Goal: Information Seeking & Learning: Learn about a topic

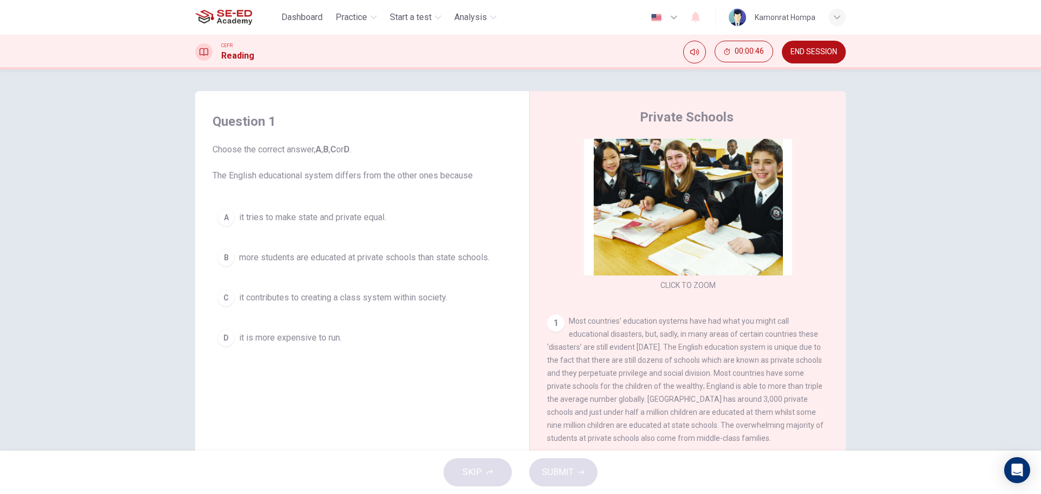
scroll to position [16, 0]
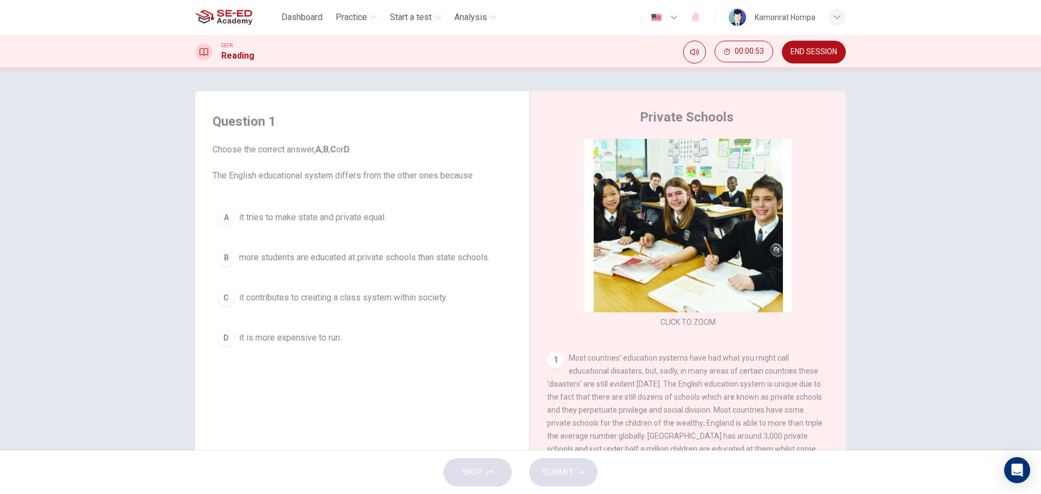
click at [445, 297] on span "it contributes to creating a class system within society." at bounding box center [343, 297] width 208 height 13
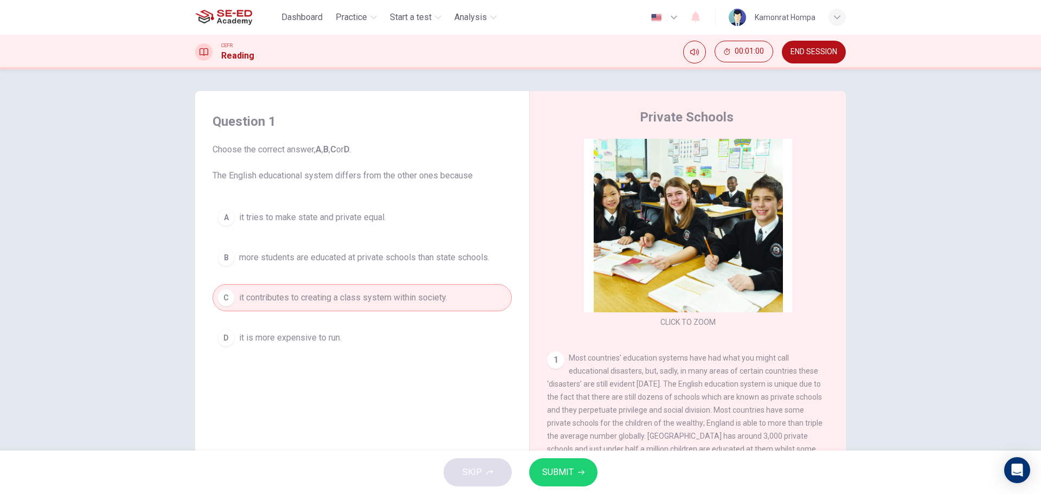
click at [574, 473] on button "SUBMIT" at bounding box center [563, 472] width 68 height 28
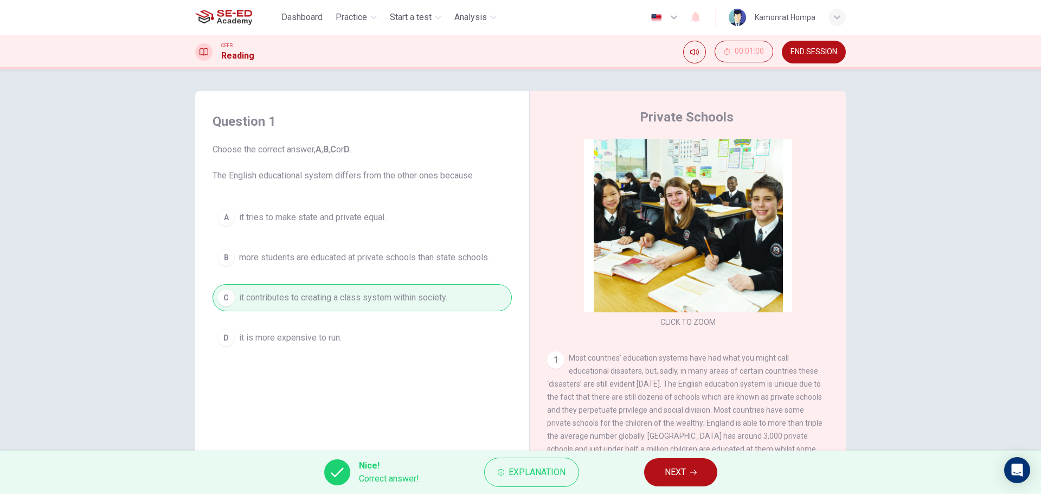
click at [950, 231] on div "Question 1 Choose the correct answer, A , B , C or D . The English educational …" at bounding box center [520, 259] width 1041 height 381
click at [680, 472] on span "NEXT" at bounding box center [675, 472] width 21 height 15
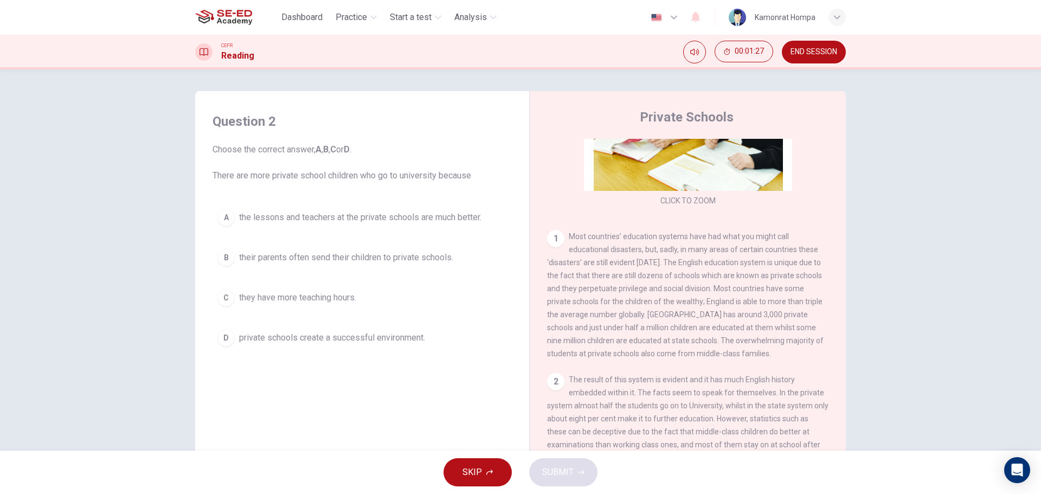
scroll to position [234, 0]
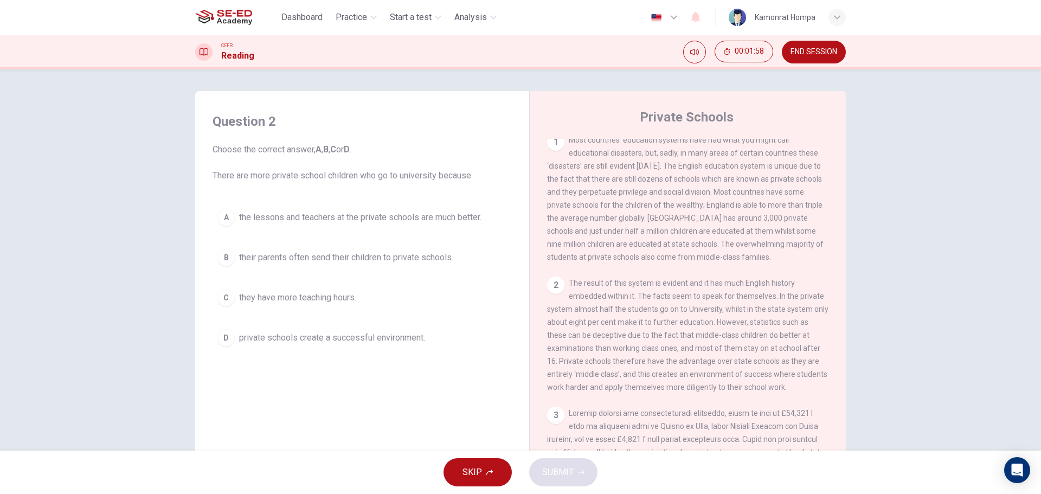
click at [419, 336] on span "private schools create a successful environment." at bounding box center [332, 337] width 186 height 13
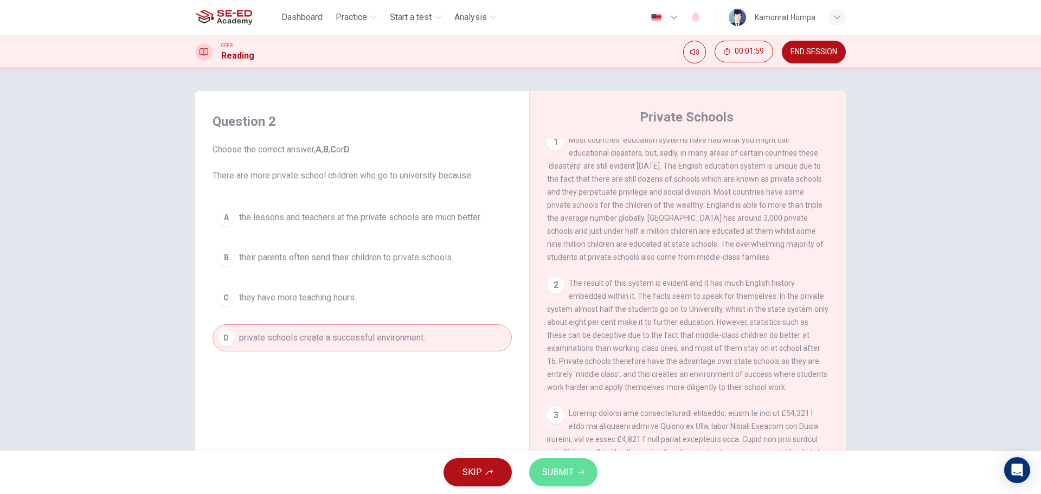
click at [558, 470] on span "SUBMIT" at bounding box center [557, 472] width 31 height 15
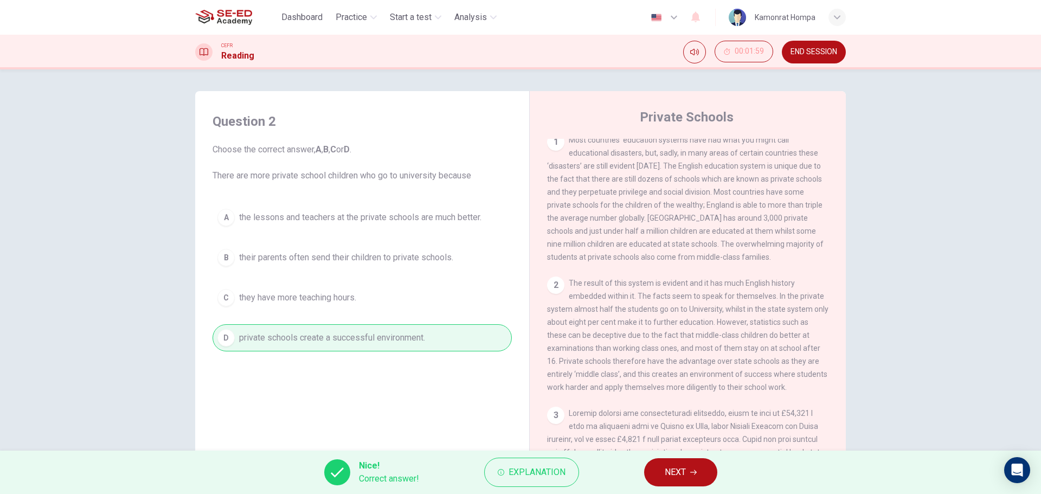
click at [692, 477] on button "NEXT" at bounding box center [680, 472] width 73 height 28
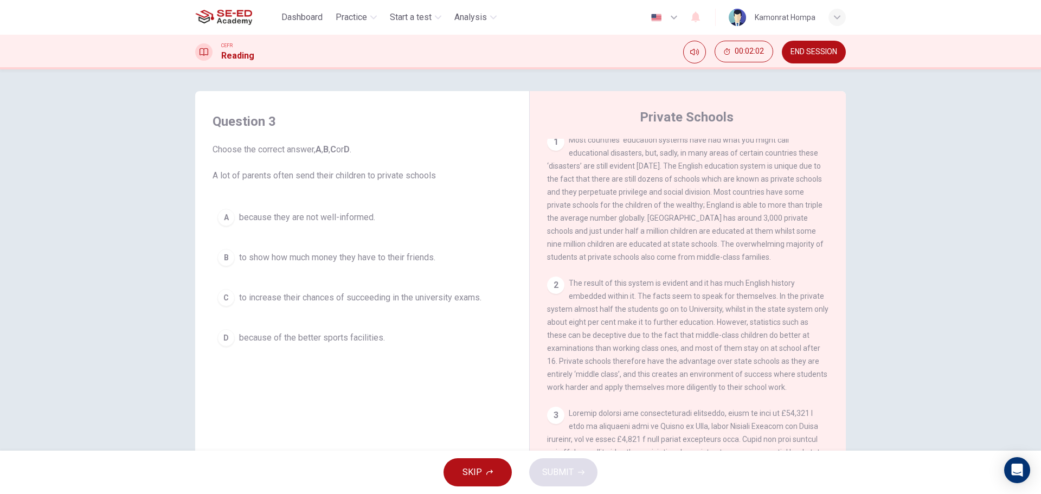
drag, startPoint x: 832, startPoint y: 274, endPoint x: 833, endPoint y: 306, distance: 32.0
click at [833, 306] on div "CLICK TO ZOOM Click to Zoom 1 Most countries’ education systems have had what y…" at bounding box center [695, 303] width 296 height 329
drag, startPoint x: 844, startPoint y: 252, endPoint x: 844, endPoint y: 270, distance: 17.9
click at [844, 270] on div "Question 3 Choose the correct answer, A , B , C or D . A lot of parents often s…" at bounding box center [520, 279] width 685 height 377
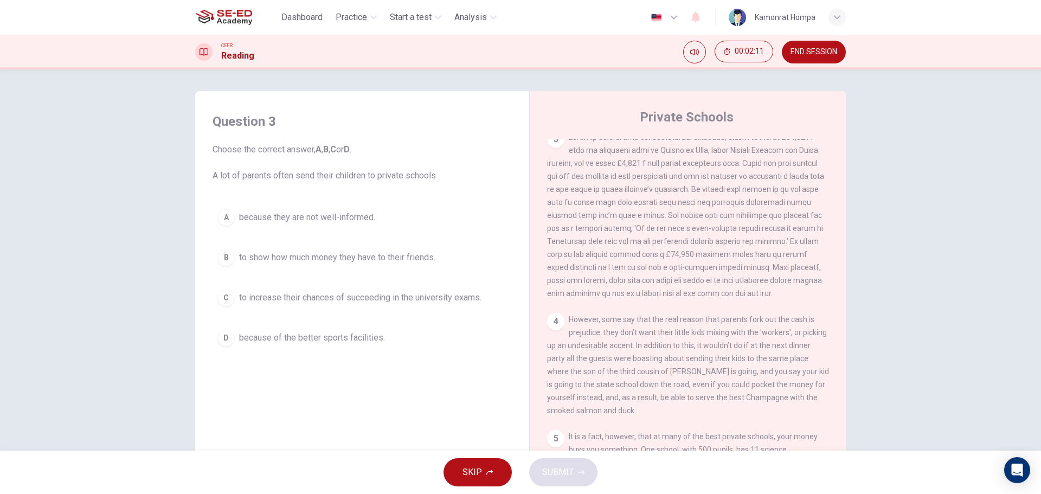
scroll to position [511, 0]
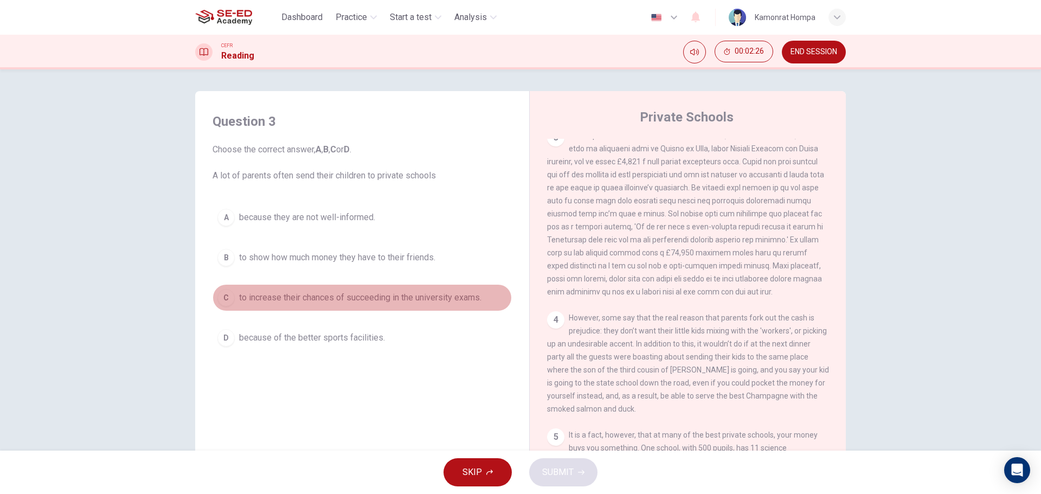
click at [324, 304] on span "to increase their chances of succeeding in the university exams." at bounding box center [360, 297] width 242 height 13
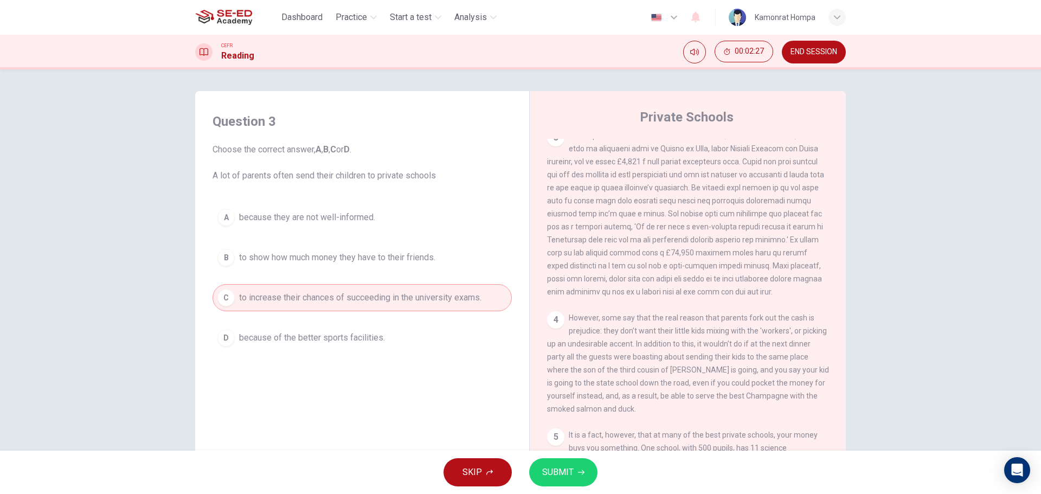
click at [567, 471] on span "SUBMIT" at bounding box center [557, 472] width 31 height 15
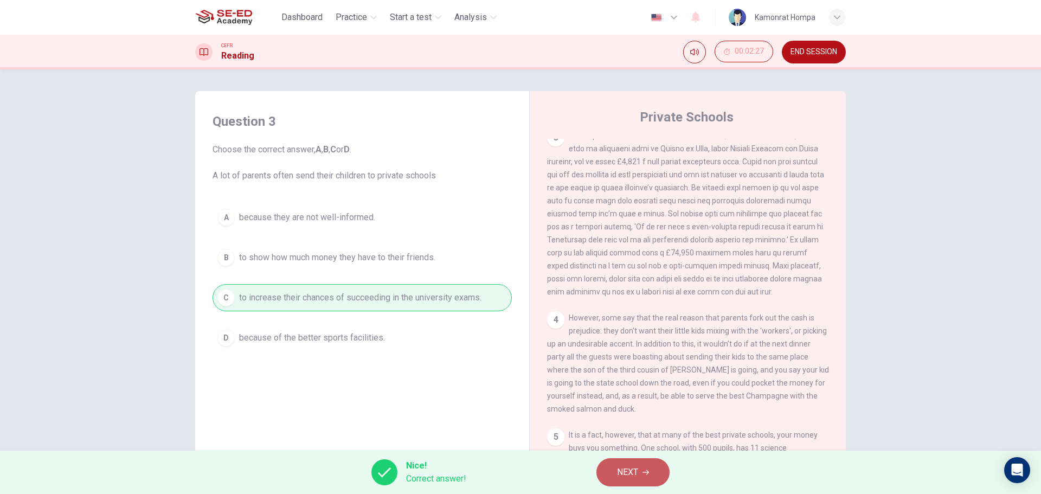
click at [641, 471] on button "NEXT" at bounding box center [632, 472] width 73 height 28
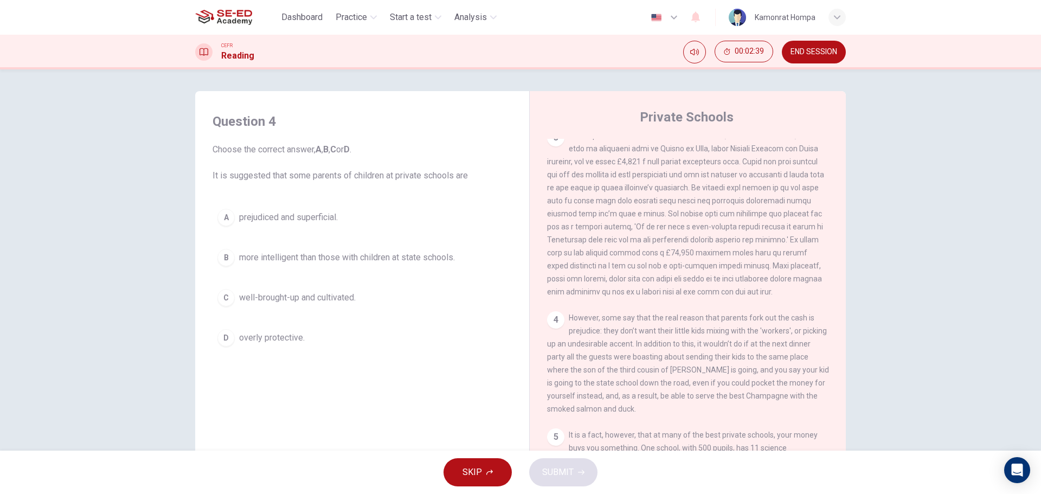
drag, startPoint x: 831, startPoint y: 332, endPoint x: 827, endPoint y: 338, distance: 7.3
click at [827, 338] on div "CLICK TO ZOOM Click to Zoom 1 Most countries’ education systems have had what y…" at bounding box center [695, 303] width 296 height 329
drag, startPoint x: 833, startPoint y: 342, endPoint x: 832, endPoint y: 349, distance: 7.1
click at [832, 349] on div "CLICK TO ZOOM Click to Zoom 1 Most countries’ education systems have had what y…" at bounding box center [695, 303] width 296 height 329
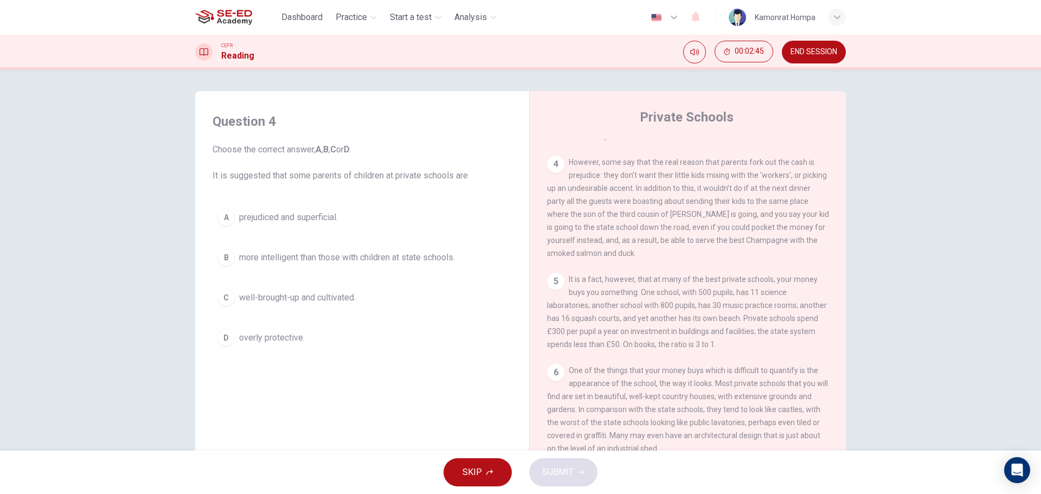
scroll to position [685, 0]
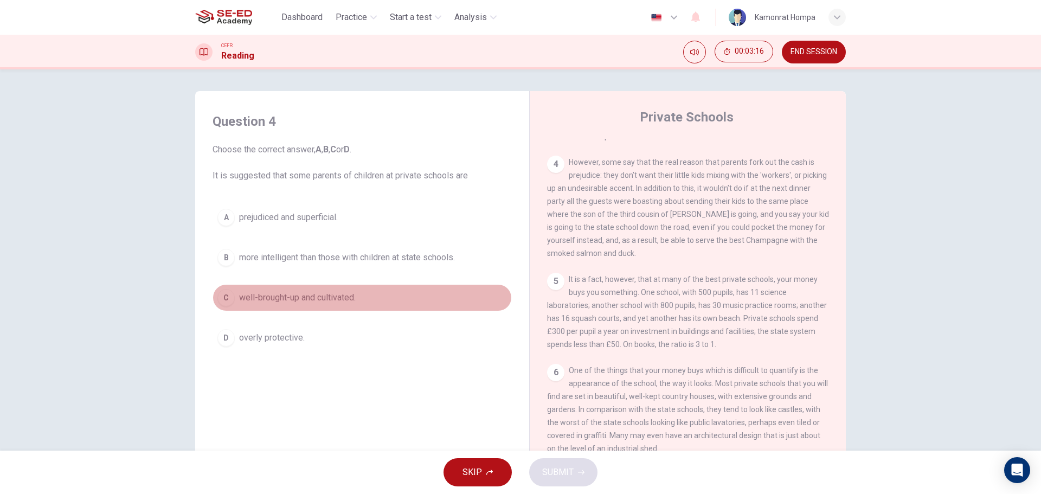
click at [330, 302] on span "well-brought-up and cultivated." at bounding box center [297, 297] width 117 height 13
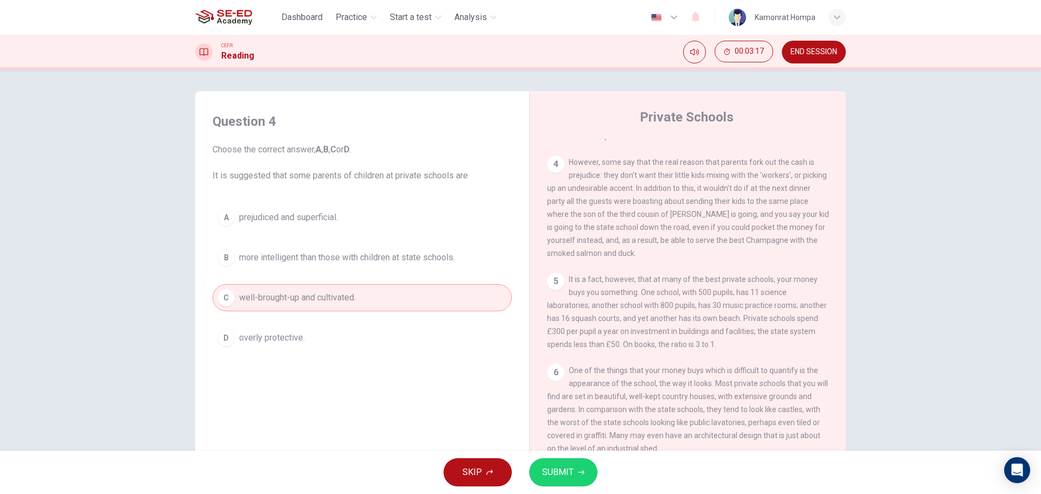
click at [564, 476] on span "SUBMIT" at bounding box center [557, 472] width 31 height 15
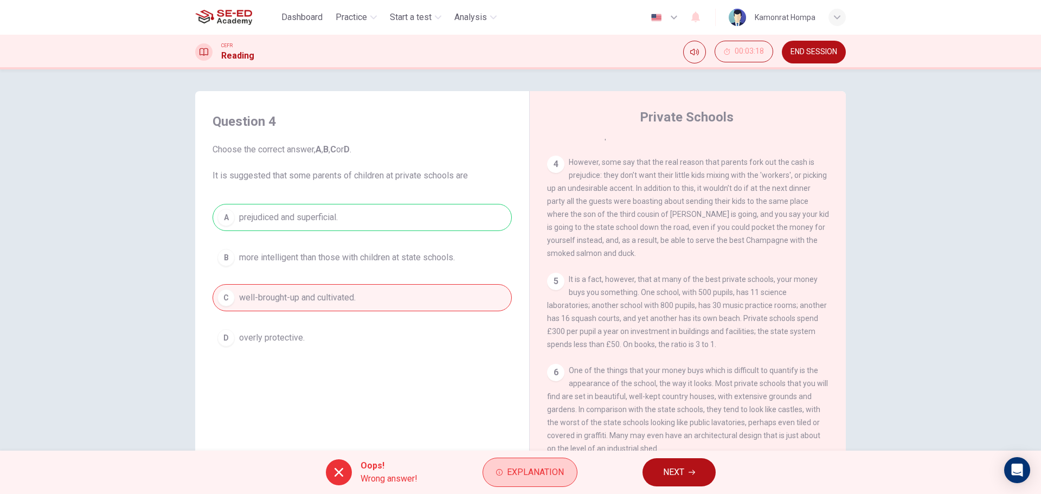
click at [522, 476] on span "Explanation" at bounding box center [535, 472] width 57 height 15
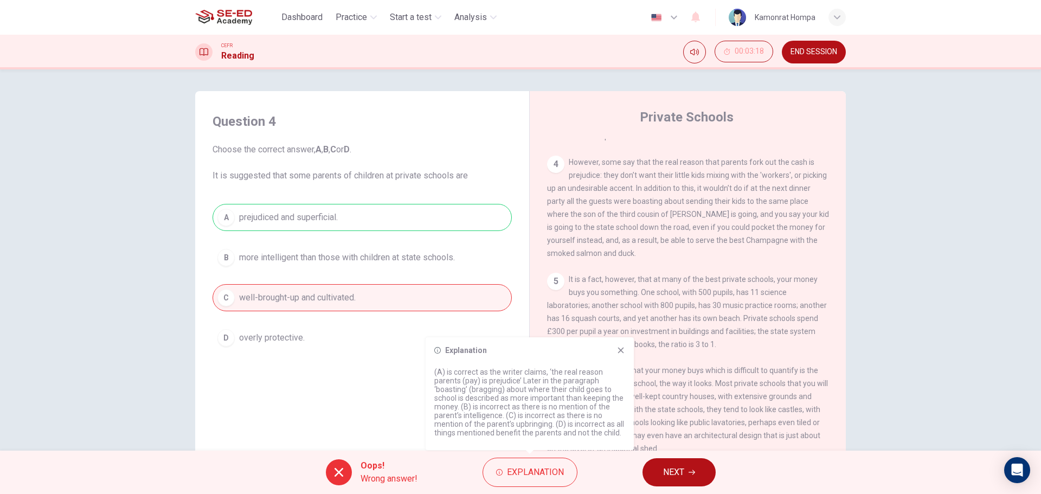
click at [624, 348] on icon at bounding box center [621, 350] width 9 height 9
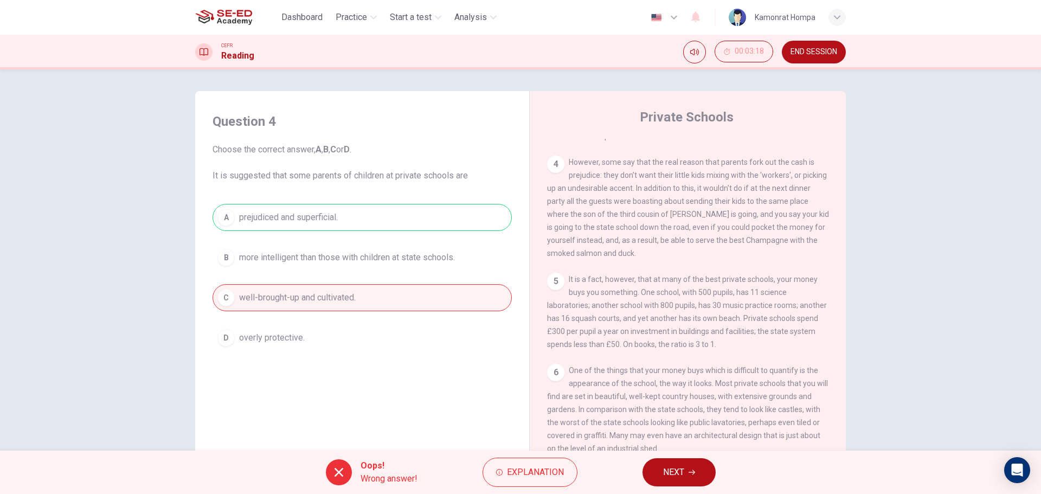
click at [669, 463] on button "NEXT" at bounding box center [679, 472] width 73 height 28
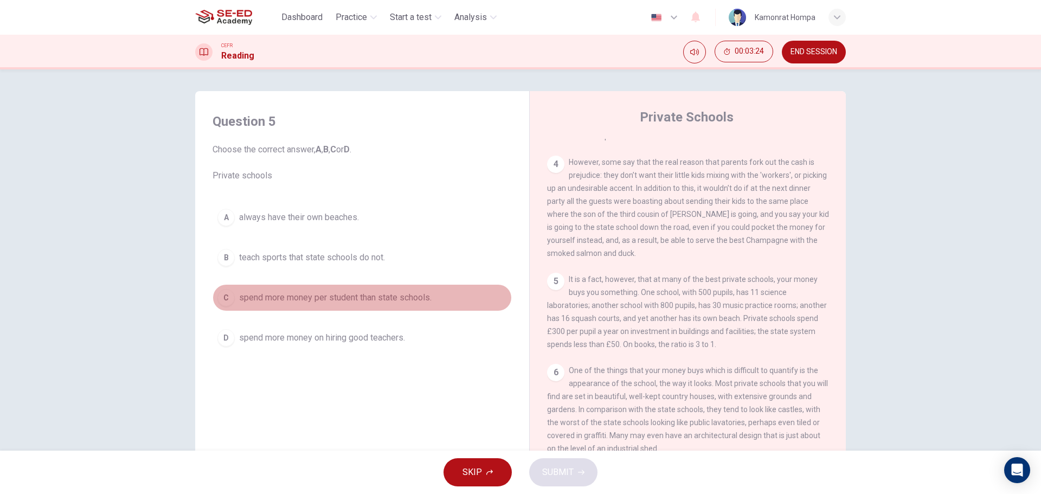
click at [414, 299] on span "spend more money per student than state schools." at bounding box center [335, 297] width 193 height 13
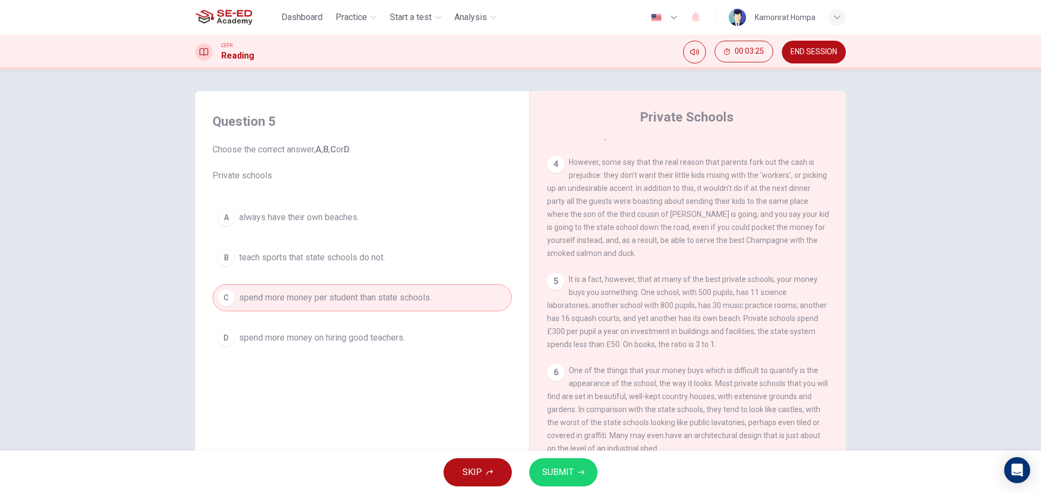
click at [582, 482] on button "SUBMIT" at bounding box center [563, 472] width 68 height 28
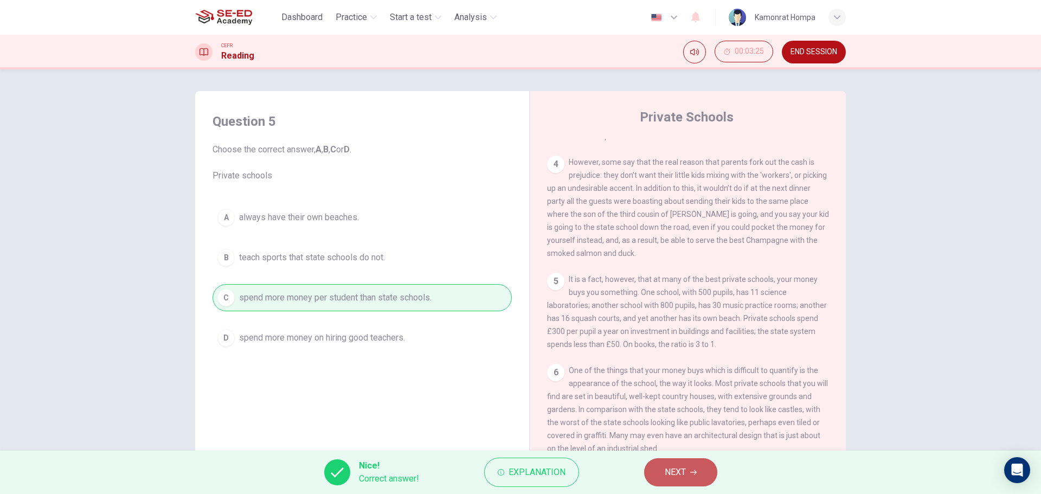
click at [659, 470] on button "NEXT" at bounding box center [680, 472] width 73 height 28
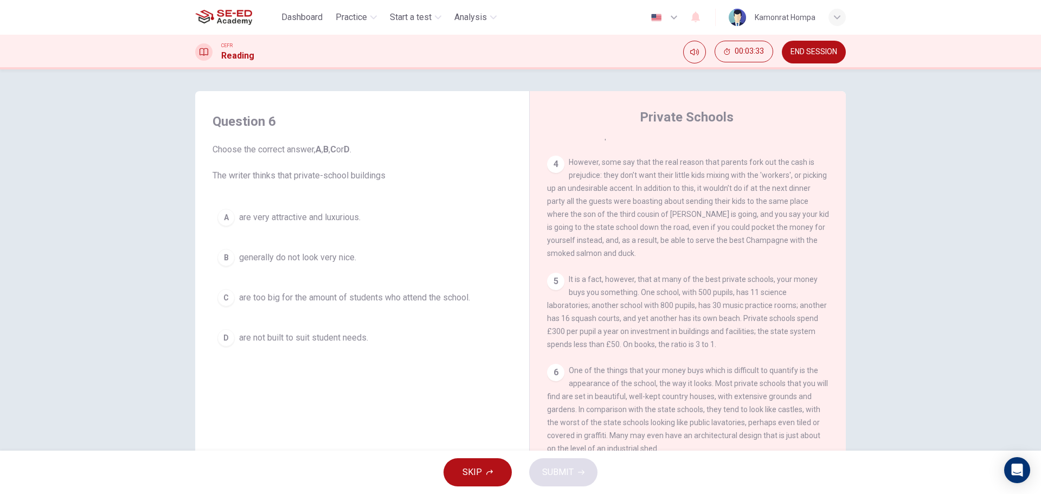
click at [389, 233] on div "A are very attractive and luxurious. B generally do not look very nice. C are t…" at bounding box center [362, 277] width 299 height 147
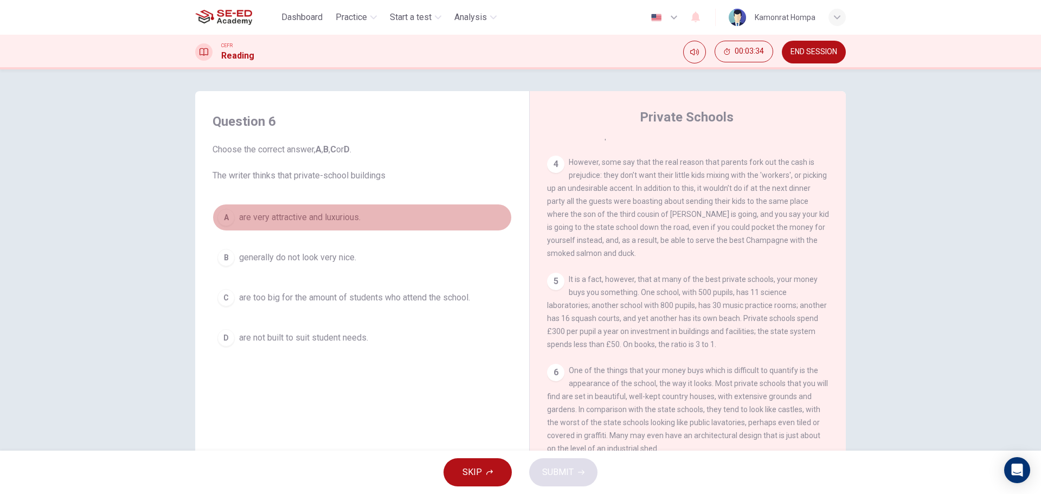
click at [374, 226] on button "A are very attractive and luxurious." at bounding box center [362, 217] width 299 height 27
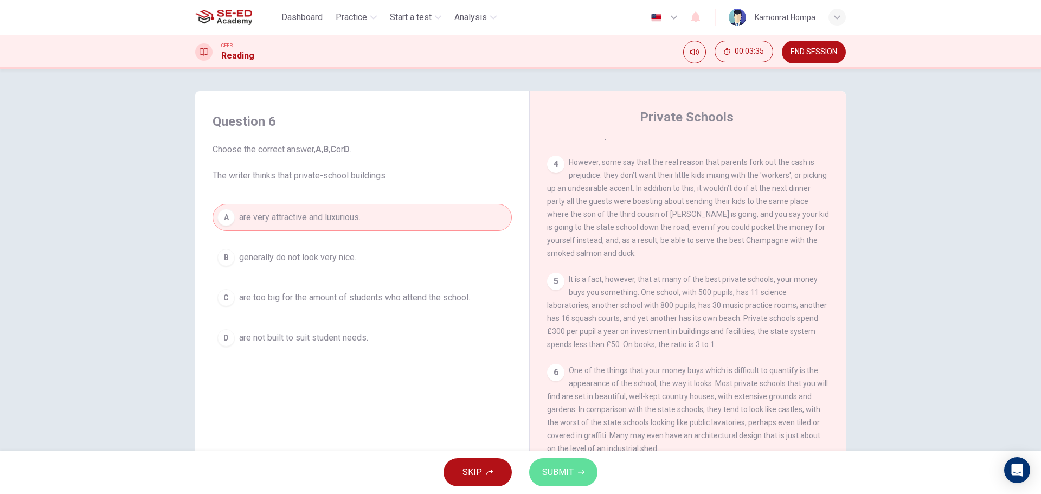
click at [570, 478] on span "SUBMIT" at bounding box center [557, 472] width 31 height 15
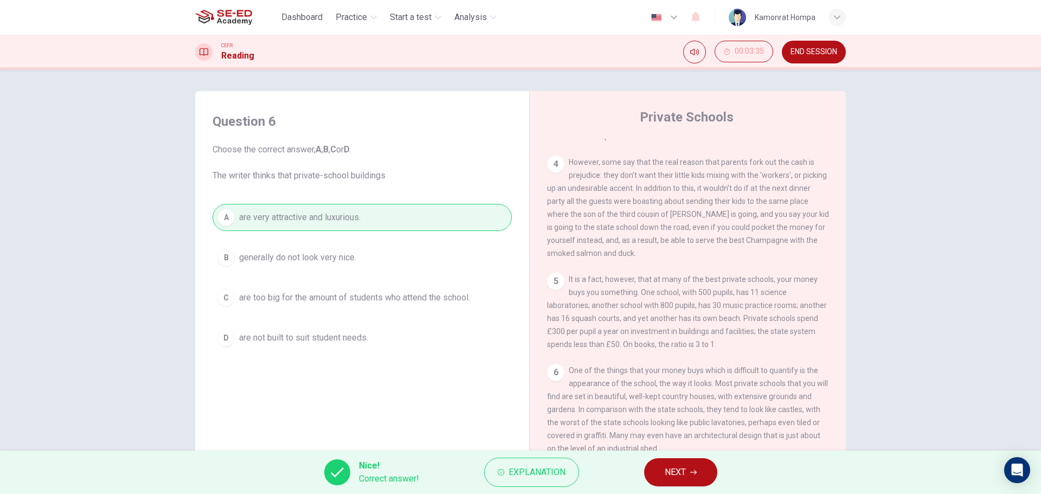
click at [702, 479] on button "NEXT" at bounding box center [680, 472] width 73 height 28
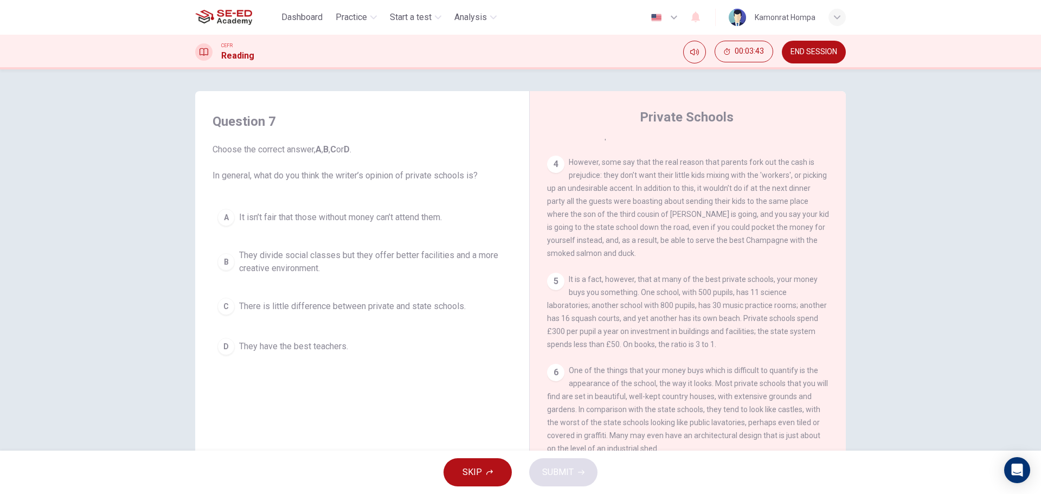
click at [307, 261] on span "They divide social classes but they offer better facilities and a more creative…" at bounding box center [373, 262] width 268 height 26
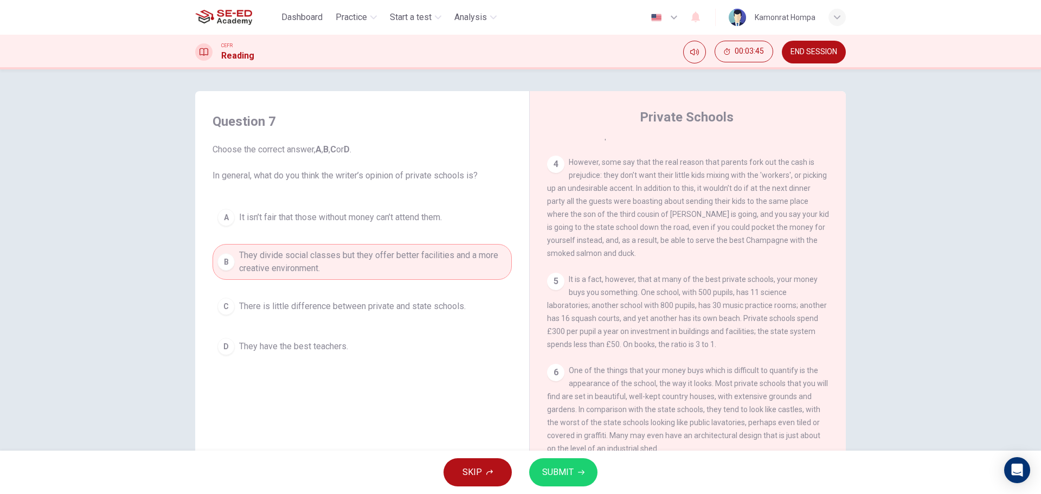
click at [575, 469] on button "SUBMIT" at bounding box center [563, 472] width 68 height 28
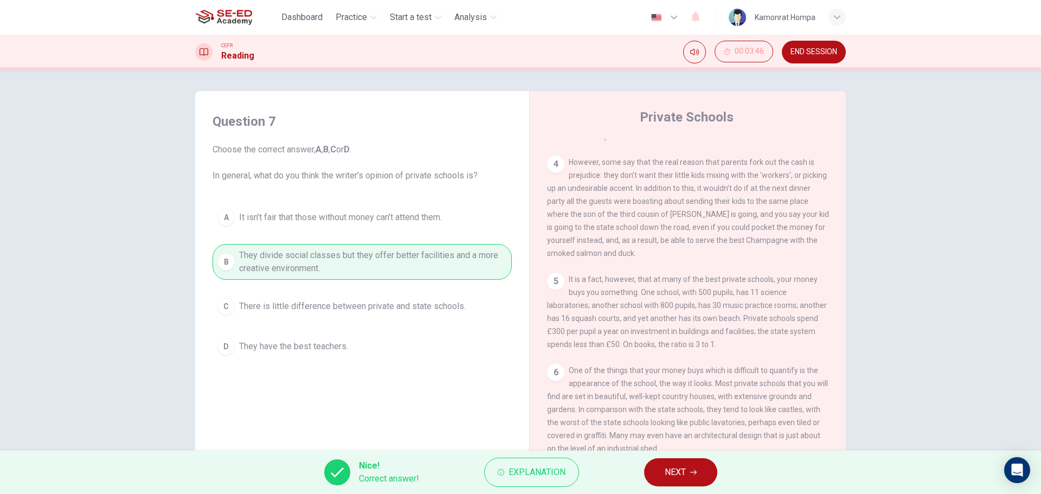
click at [678, 469] on span "NEXT" at bounding box center [675, 472] width 21 height 15
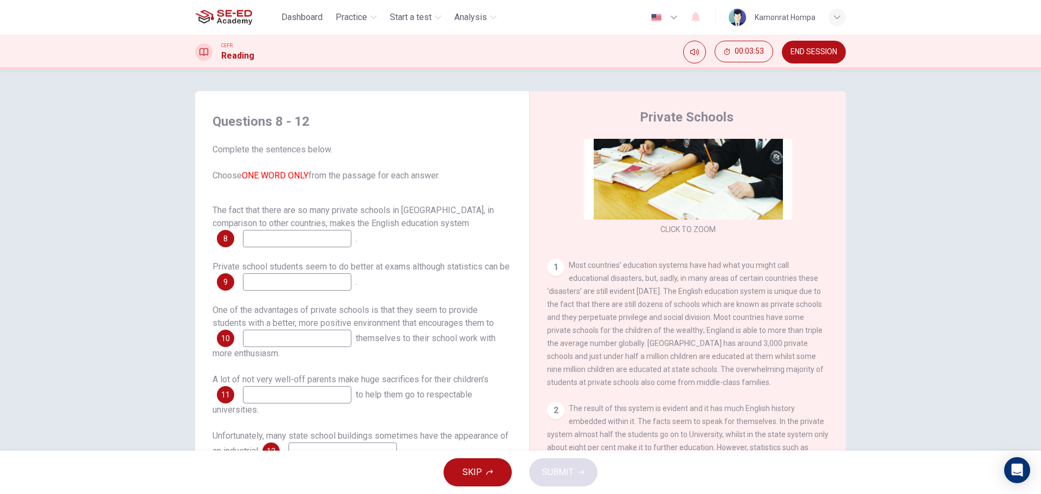
scroll to position [163, 0]
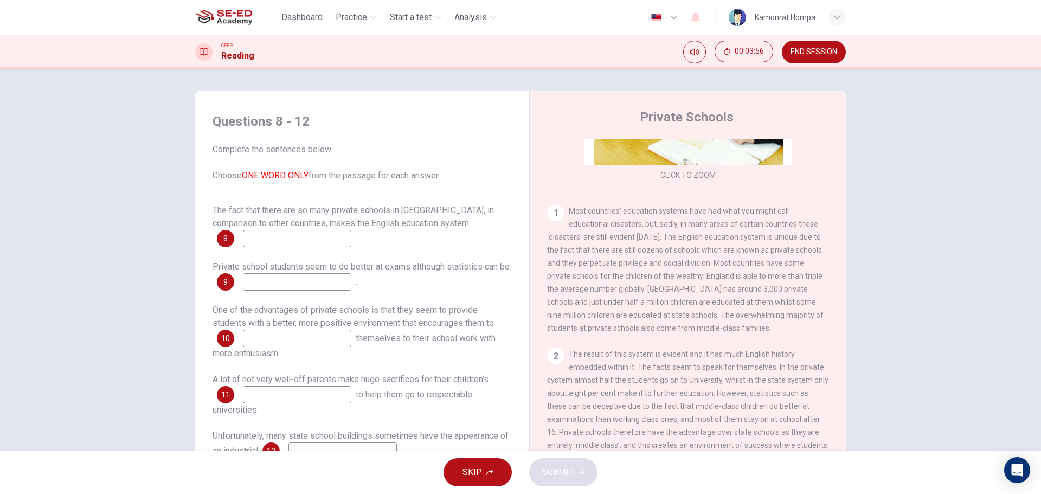
click at [247, 232] on input at bounding box center [297, 238] width 108 height 17
click at [316, 219] on span "The fact that there are so many private schools in England, in comparison to ot…" at bounding box center [353, 216] width 281 height 23
drag, startPoint x: 617, startPoint y: 228, endPoint x: 639, endPoint y: 262, distance: 40.8
click at [637, 254] on span "Most countries’ education systems have had what you might call educational disa…" at bounding box center [685, 270] width 277 height 126
drag, startPoint x: 638, startPoint y: 284, endPoint x: 606, endPoint y: 295, distance: 34.5
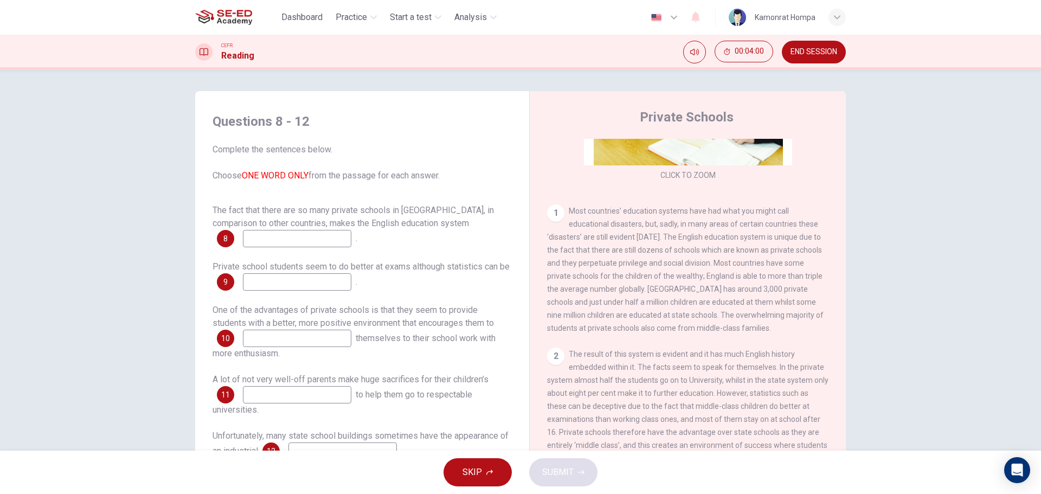
click at [638, 287] on div "1 Most countries’ education systems have had what you might call educational di…" at bounding box center [688, 269] width 282 height 130
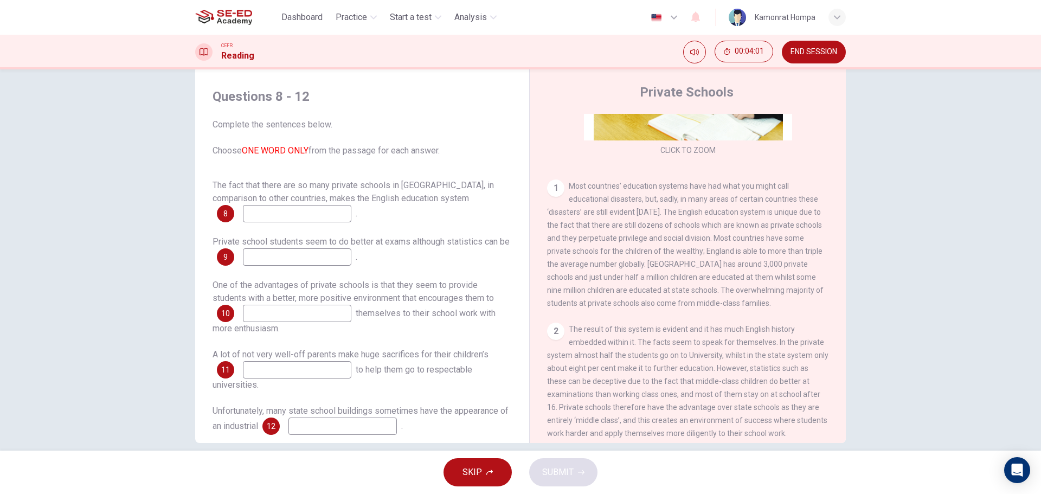
scroll to position [39, 0]
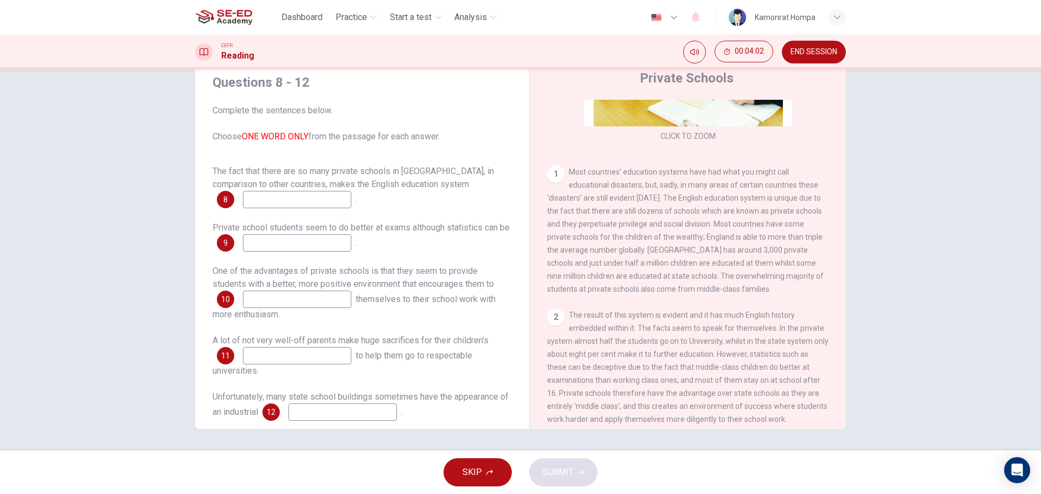
drag, startPoint x: 512, startPoint y: 266, endPoint x: 512, endPoint y: 275, distance: 9.2
click at [512, 275] on div "Questions 8 - 12 Complete the sentences below. Choose ONE WORD ONLY from the pa…" at bounding box center [362, 247] width 317 height 369
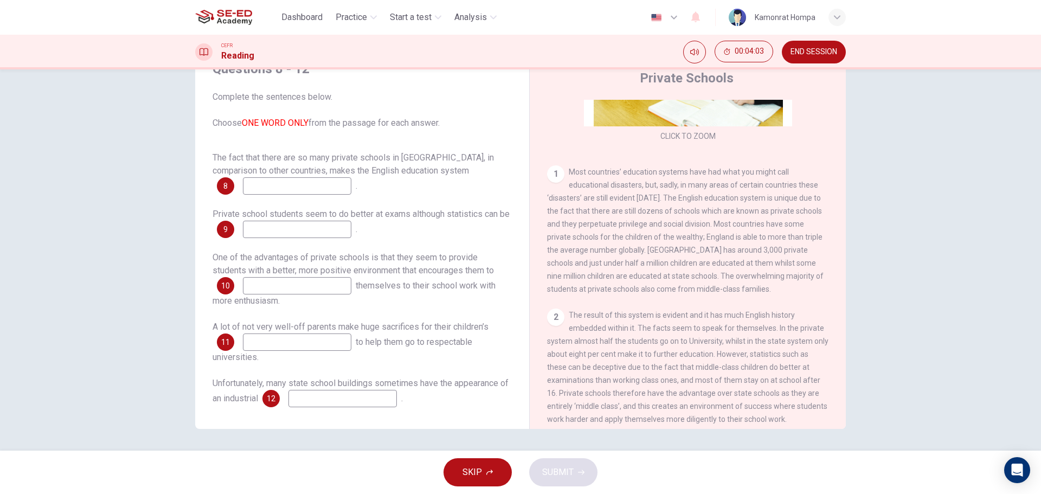
scroll to position [0, 0]
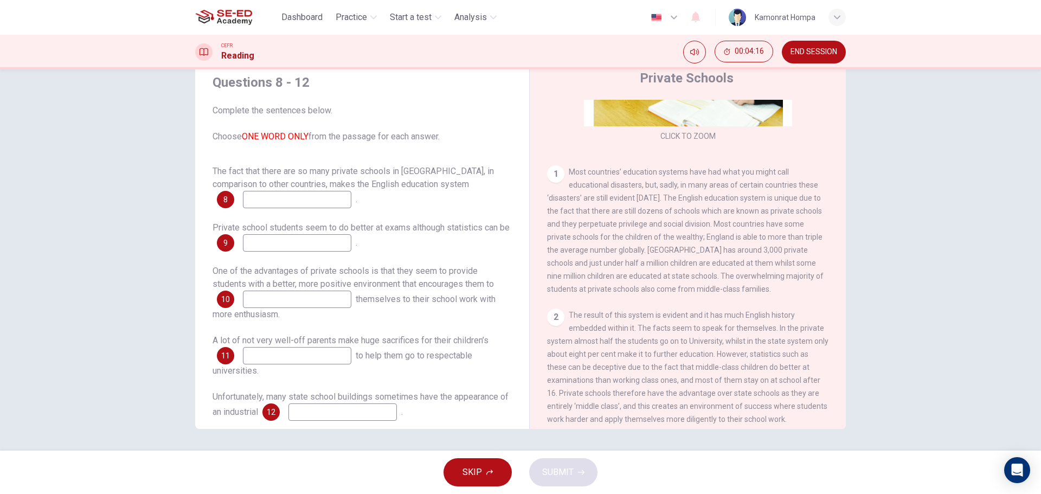
drag, startPoint x: 767, startPoint y: 201, endPoint x: 786, endPoint y: 201, distance: 19.0
click at [786, 201] on span "Most countries’ education systems have had what you might call educational disa…" at bounding box center [685, 231] width 277 height 126
click at [325, 203] on input at bounding box center [297, 199] width 108 height 17
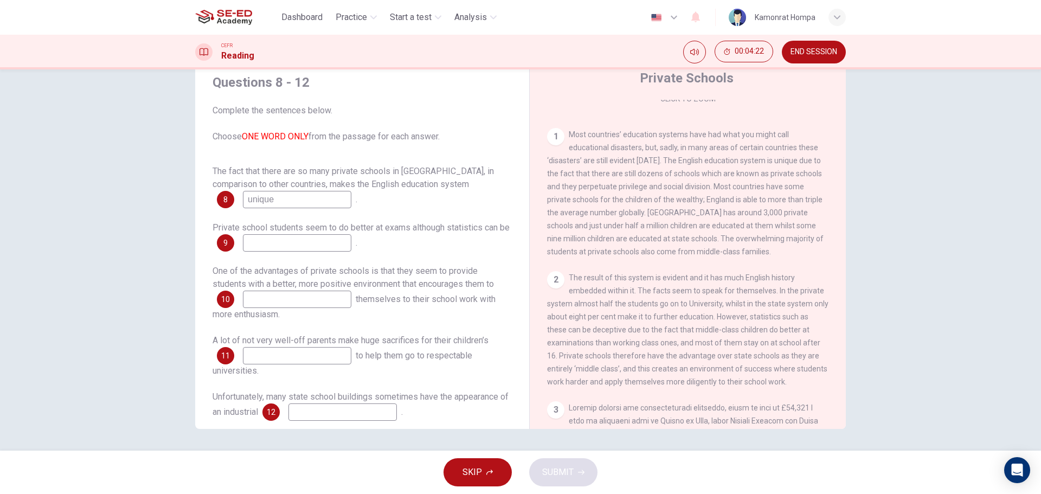
scroll to position [271, 0]
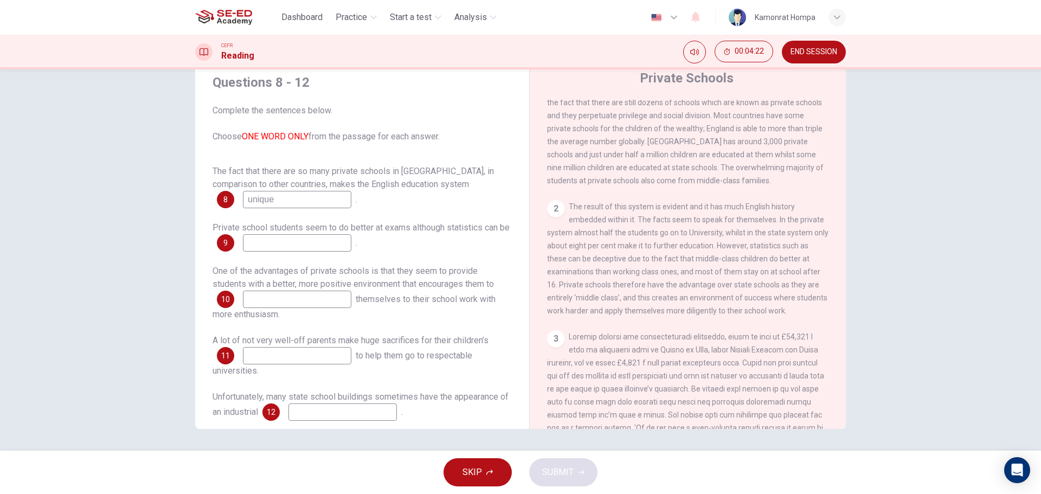
type input "unique"
click at [655, 275] on div "2 The result of this system is evident and it has much English history embedded…" at bounding box center [688, 258] width 282 height 117
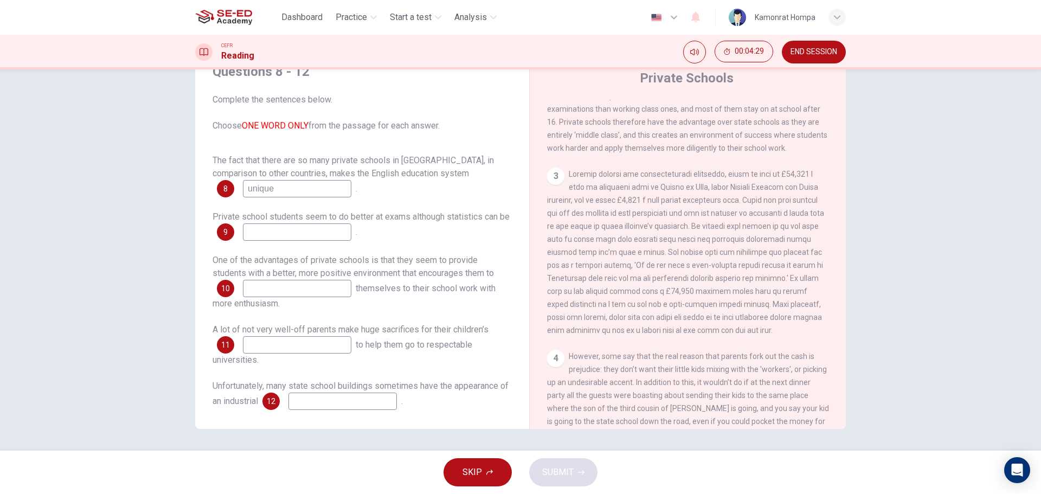
scroll to position [14, 0]
click at [493, 464] on button "SKIP" at bounding box center [478, 472] width 68 height 28
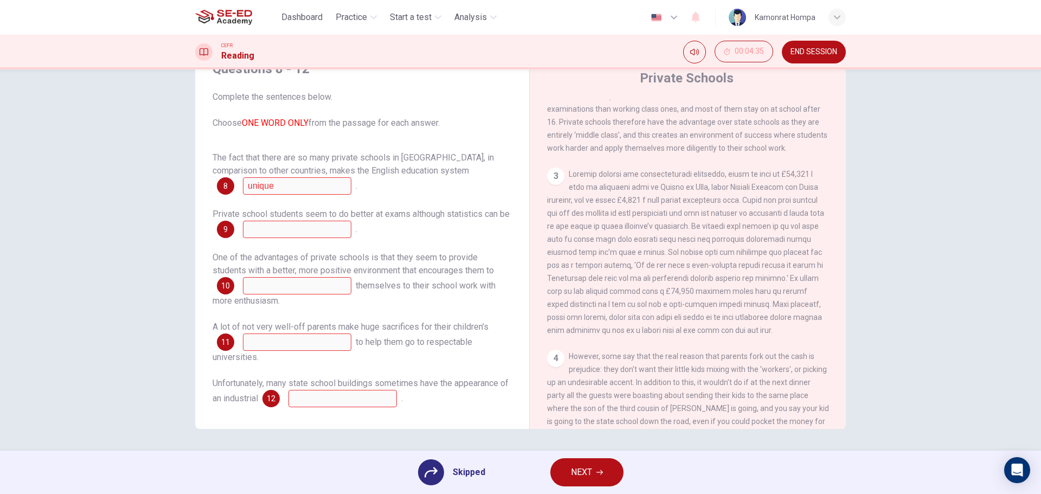
click at [593, 464] on button "NEXT" at bounding box center [586, 472] width 73 height 28
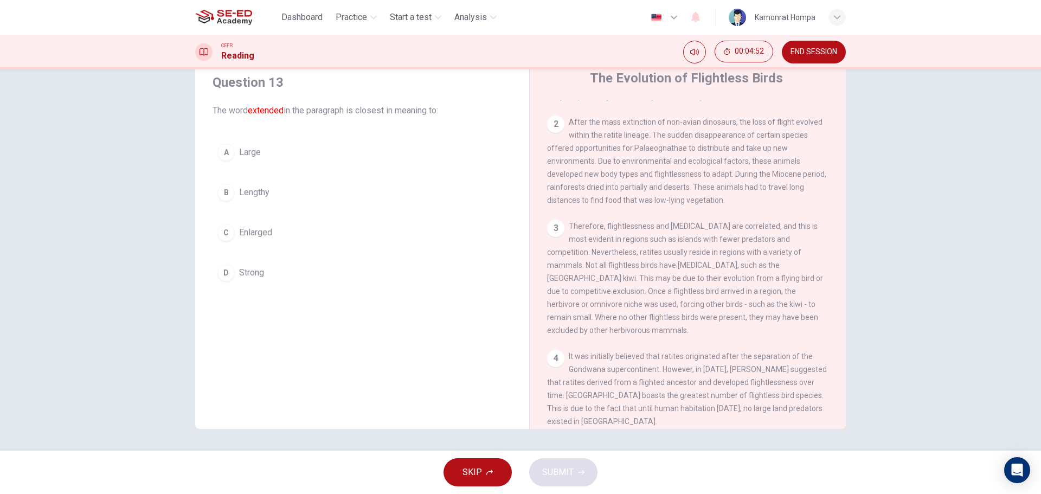
scroll to position [0, 0]
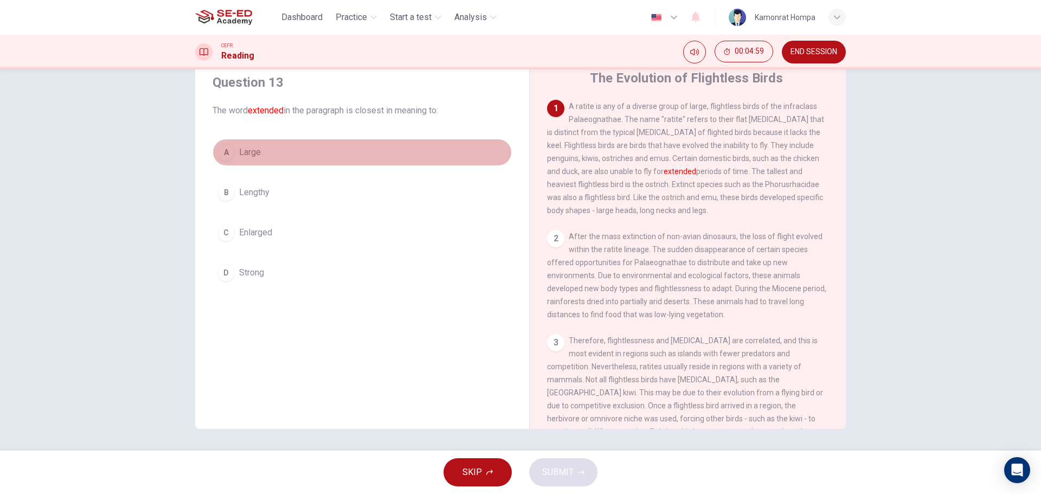
click at [248, 154] on span "Large" at bounding box center [250, 152] width 22 height 13
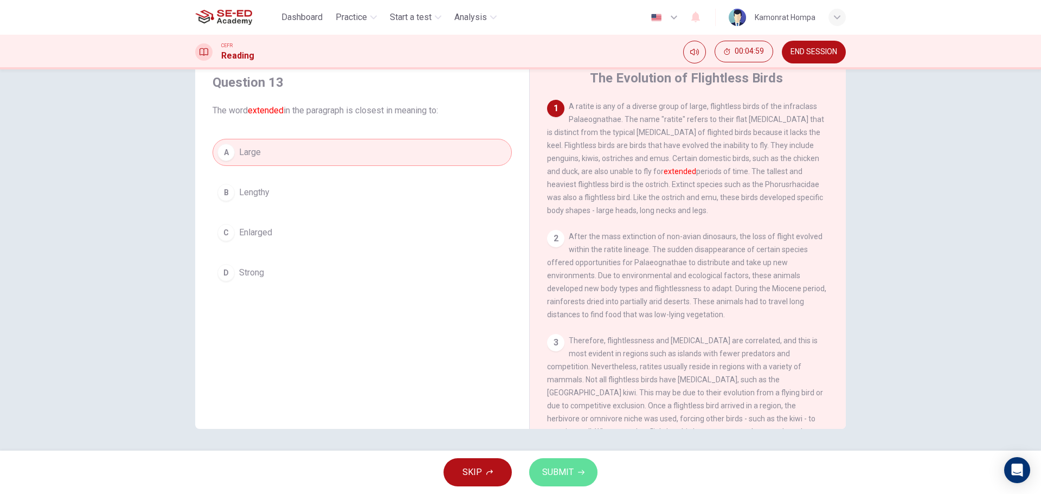
click at [561, 472] on span "SUBMIT" at bounding box center [557, 472] width 31 height 15
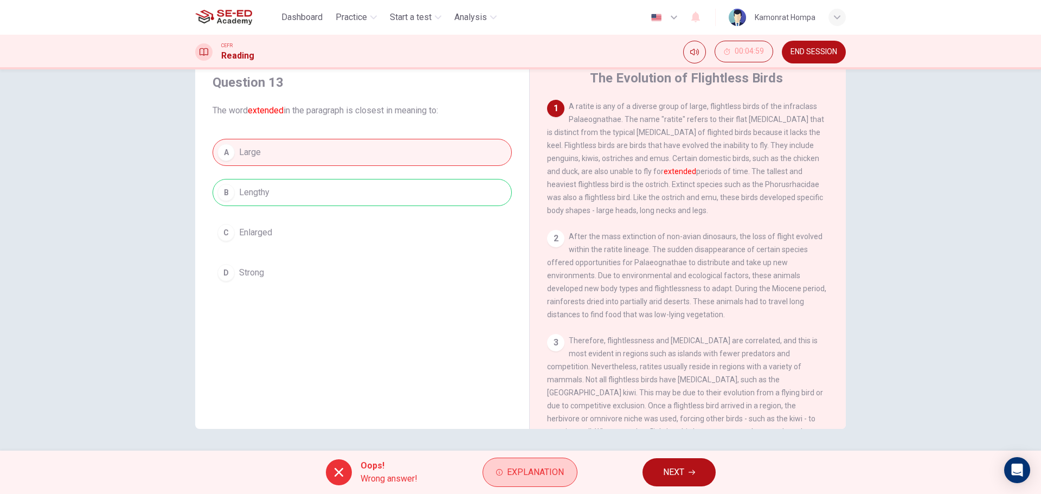
click at [539, 461] on button "Explanation" at bounding box center [530, 472] width 95 height 29
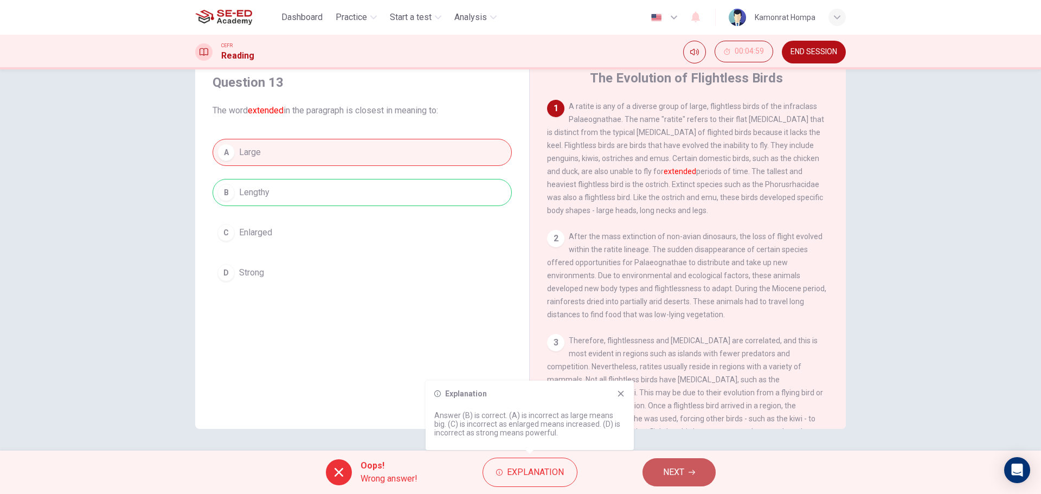
click at [685, 469] on button "NEXT" at bounding box center [679, 472] width 73 height 28
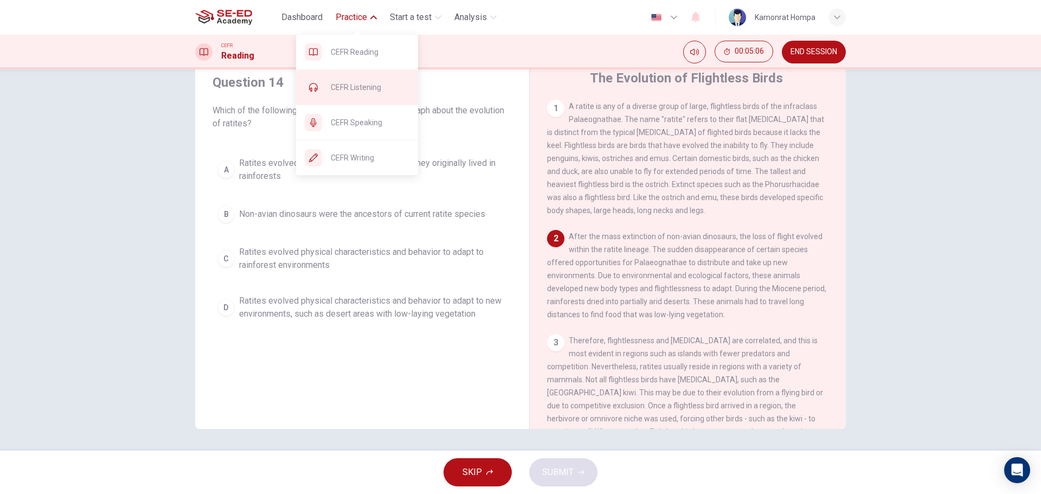
click at [364, 83] on span "CEFR Listening" at bounding box center [370, 87] width 79 height 13
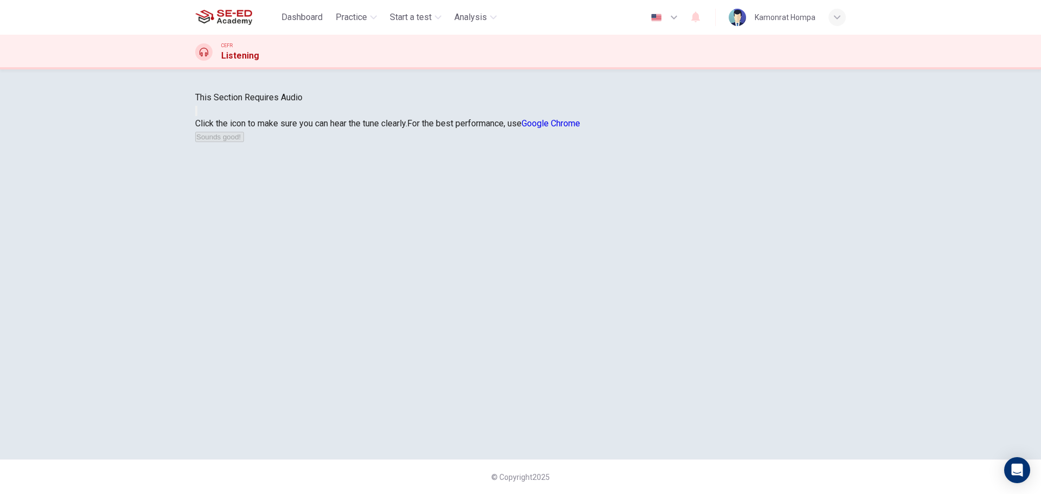
click at [197, 116] on button "button" at bounding box center [196, 111] width 2 height 10
click at [244, 142] on button "Sounds good!" at bounding box center [219, 137] width 49 height 10
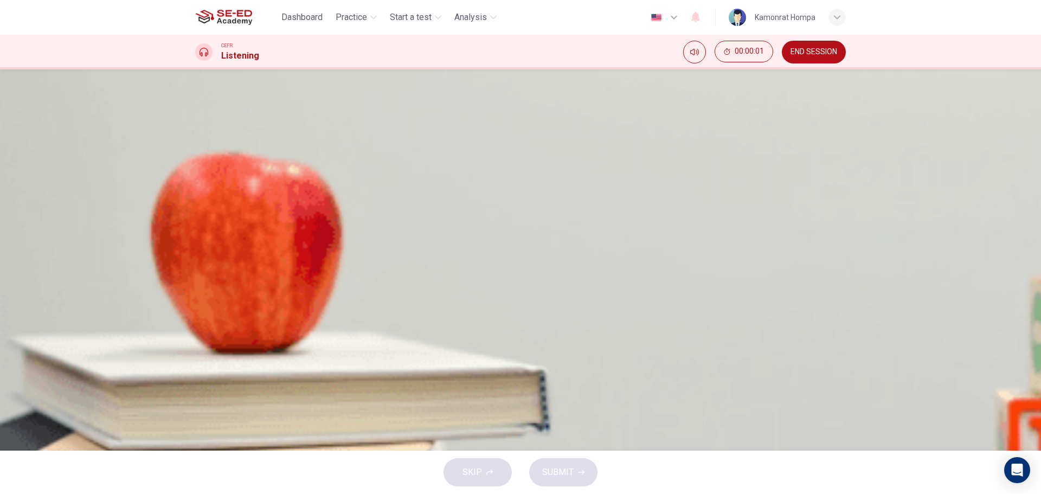
click at [197, 279] on button "button" at bounding box center [196, 284] width 2 height 10
click at [779, 265] on div "Question 1 What is the lecture mainly about? A Art movements in the [GEOGRAPHIC…" at bounding box center [520, 178] width 651 height 174
click at [455, 176] on span "Art movements in the [GEOGRAPHIC_DATA] in the modern era" at bounding box center [338, 169] width 233 height 13
click at [567, 468] on span "SUBMIT" at bounding box center [557, 472] width 31 height 15
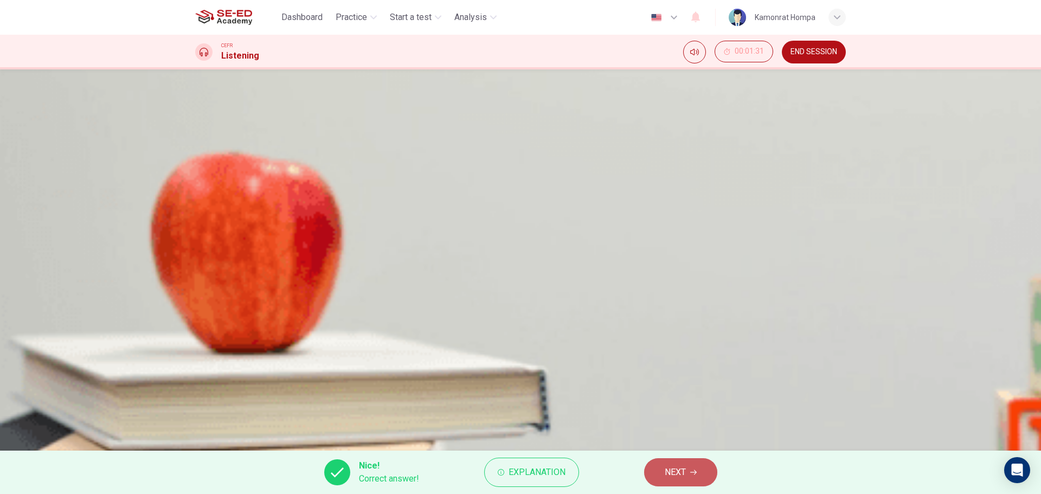
click at [689, 473] on button "NEXT" at bounding box center [680, 472] width 73 height 28
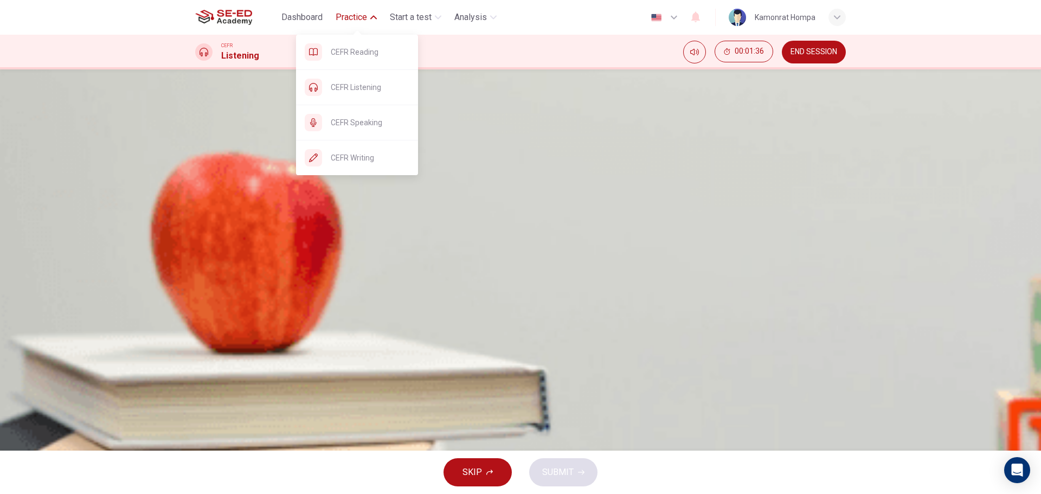
click at [371, 20] on icon "button" at bounding box center [373, 17] width 7 height 7
type input "23"
click at [364, 156] on span "CEFR Writing" at bounding box center [370, 157] width 79 height 13
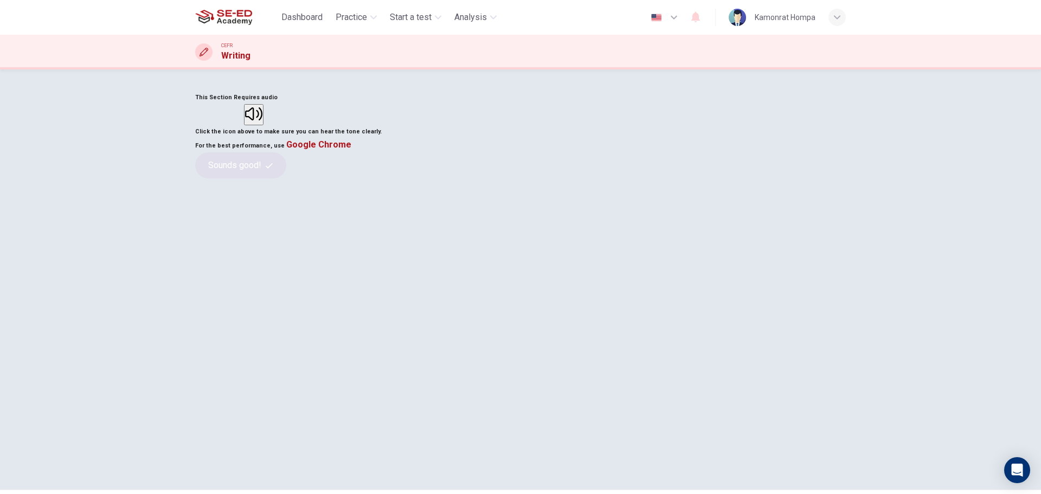
click at [264, 125] on button "button" at bounding box center [254, 114] width 20 height 21
click at [286, 178] on button "Sounds good!" at bounding box center [240, 165] width 91 height 26
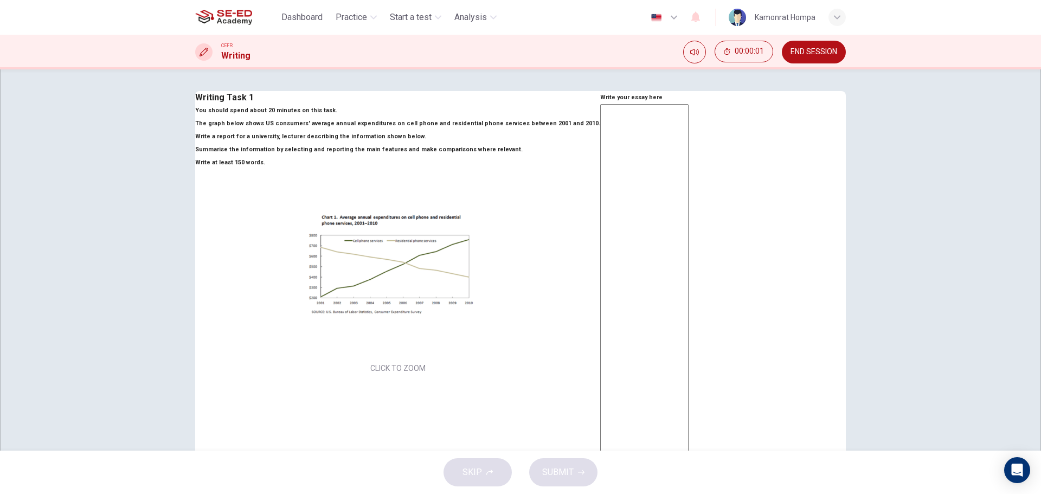
click at [600, 207] on textarea at bounding box center [644, 281] width 88 height 355
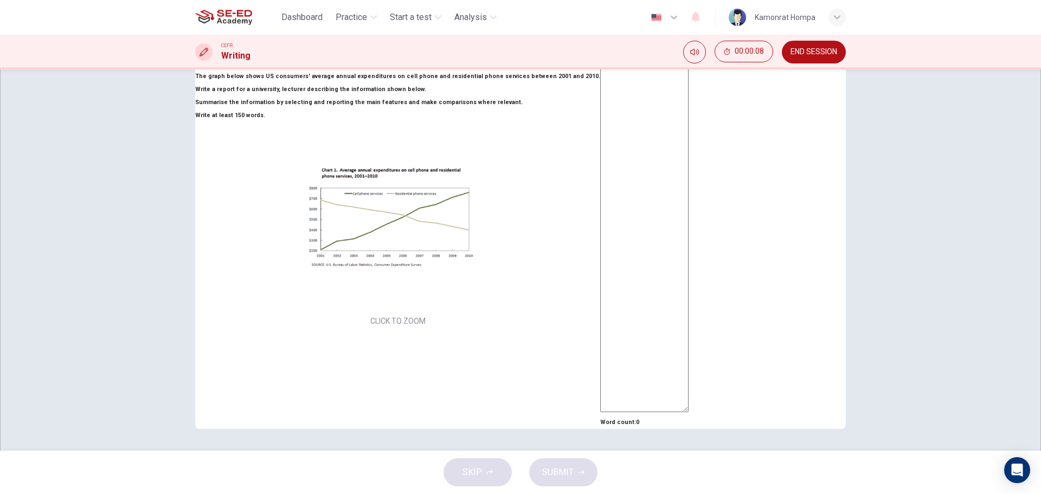
click at [473, 260] on button "Click to Zoom" at bounding box center [520, 247] width 94 height 26
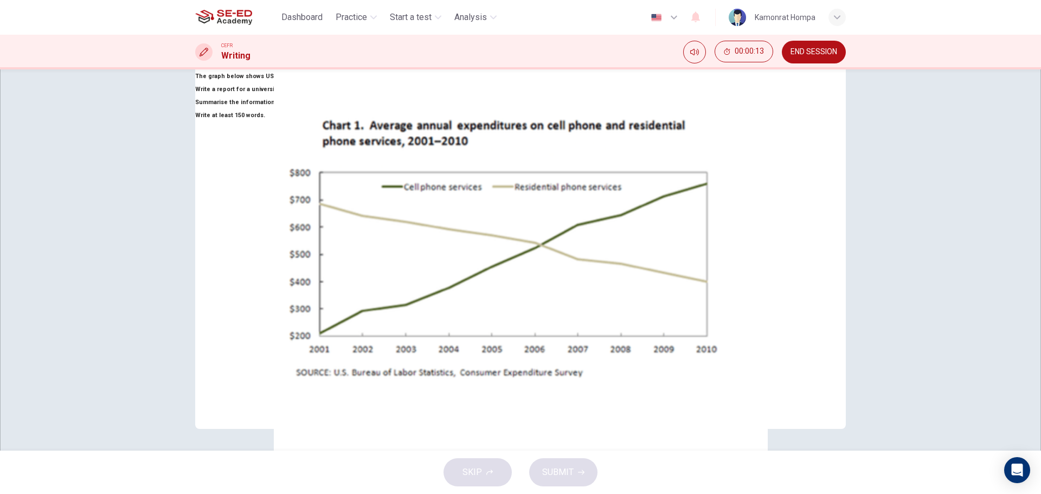
click at [55, 493] on icon "button" at bounding box center [55, 503] width 0 height 0
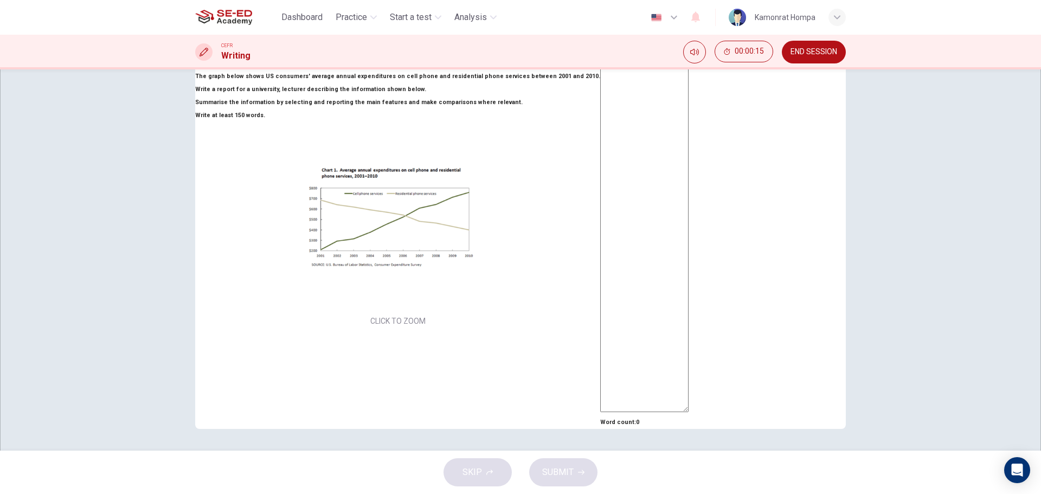
scroll to position [0, 0]
